Goal: Task Accomplishment & Management: Manage account settings

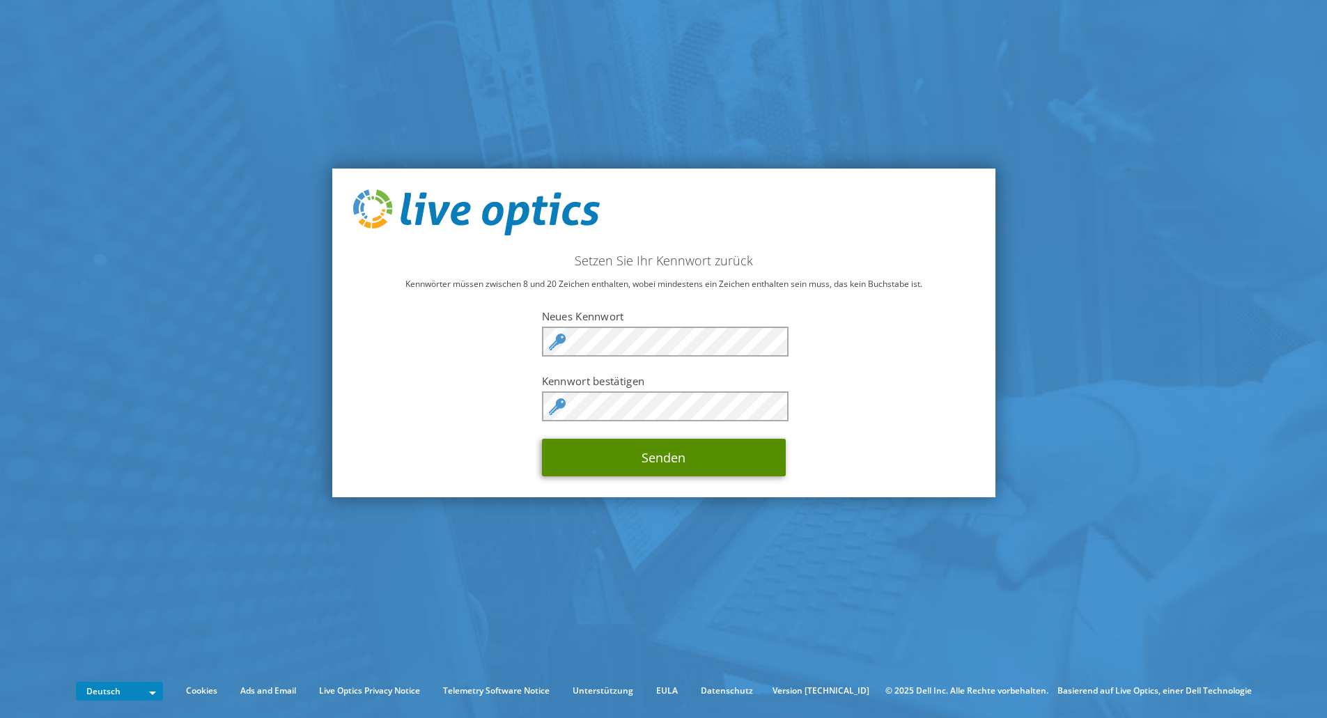
click at [634, 457] on button "Senden" at bounding box center [664, 458] width 244 height 38
